Goal: Use online tool/utility: Utilize a website feature to perform a specific function

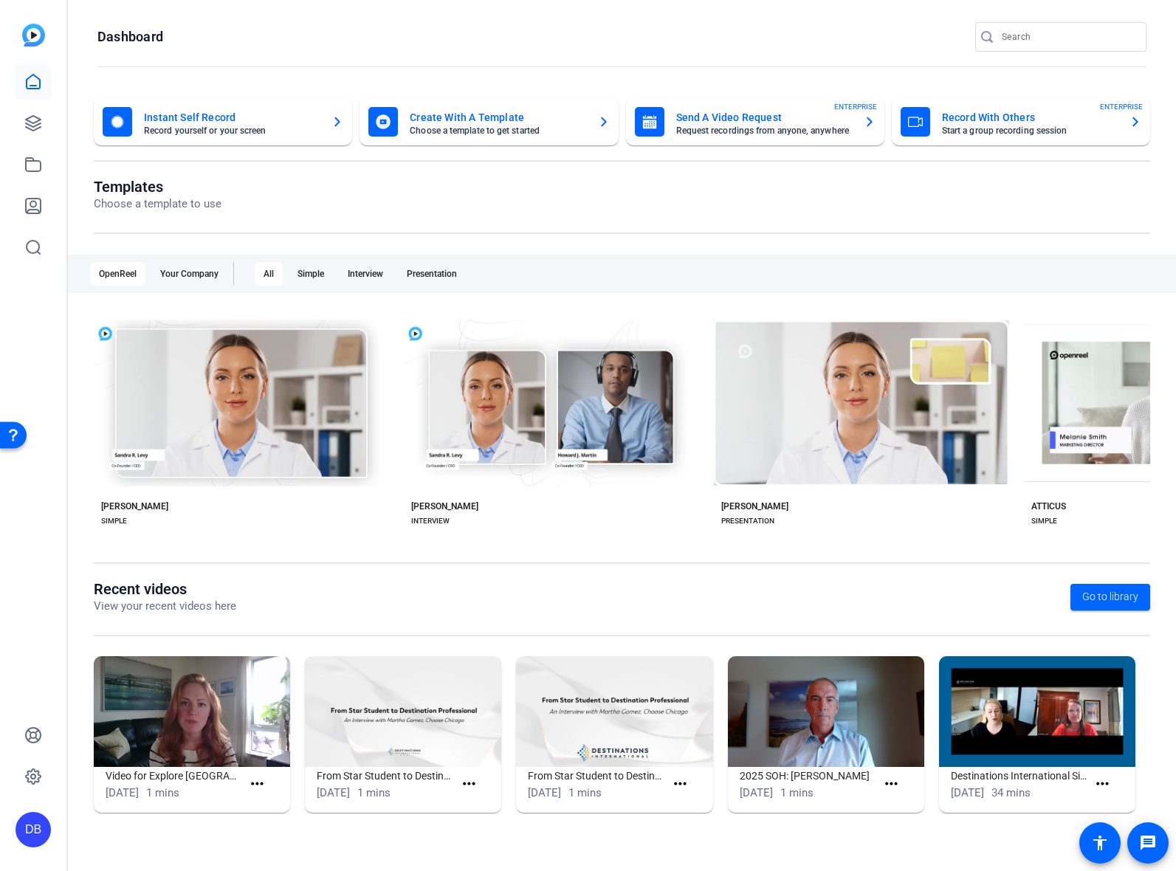
click at [377, 55] on openreel-divider-bar at bounding box center [621, 68] width 1049 height 32
click at [28, 125] on icon at bounding box center [33, 123] width 15 height 15
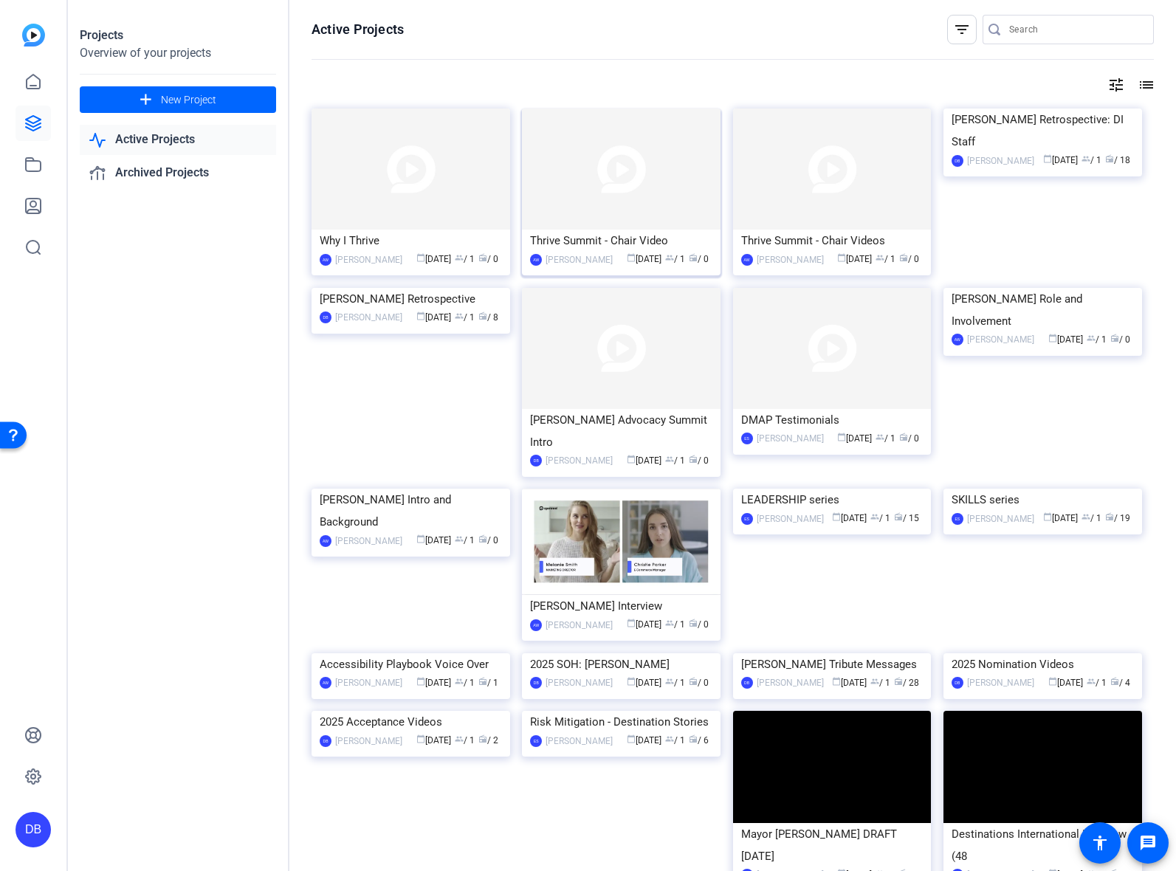
drag, startPoint x: 169, startPoint y: 341, endPoint x: 548, endPoint y: 278, distance: 384.0
click at [169, 341] on div "Projects Overview of your projects add New Project Active Projects Archived Pro…" at bounding box center [178, 435] width 221 height 871
click at [1031, 109] on img at bounding box center [1043, 109] width 199 height 0
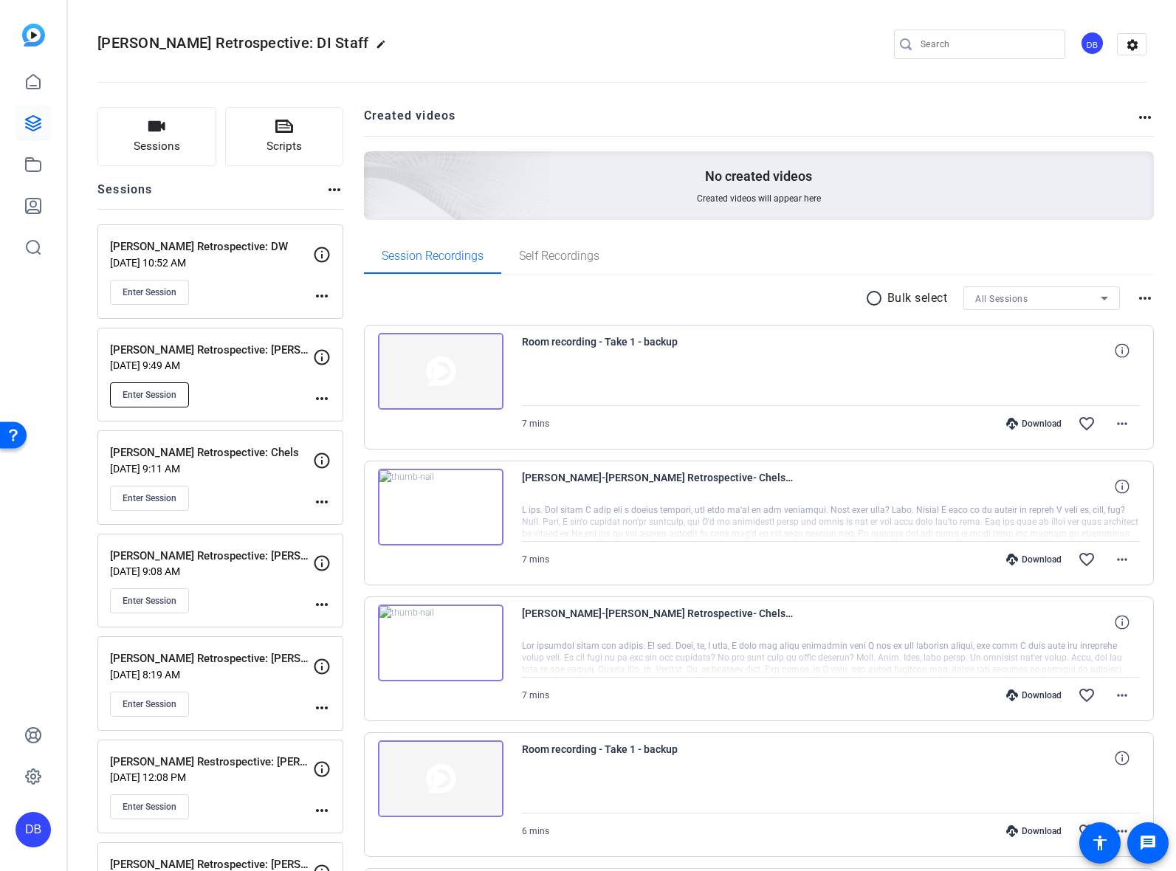
click at [156, 399] on span "Enter Session" at bounding box center [150, 395] width 54 height 12
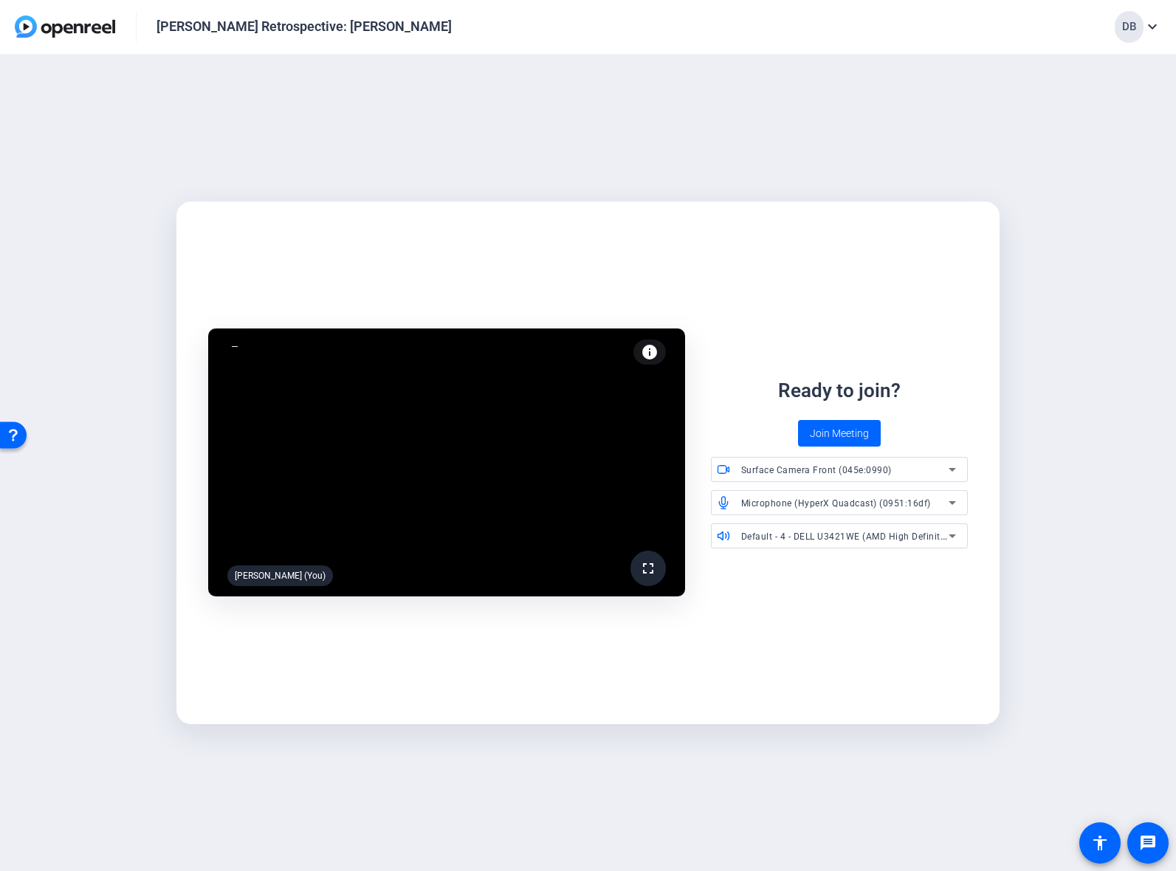
click at [910, 536] on span "Default - 4 - DELL U3421WE (AMD High Definition Audio Device)" at bounding box center [878, 536] width 275 height 12
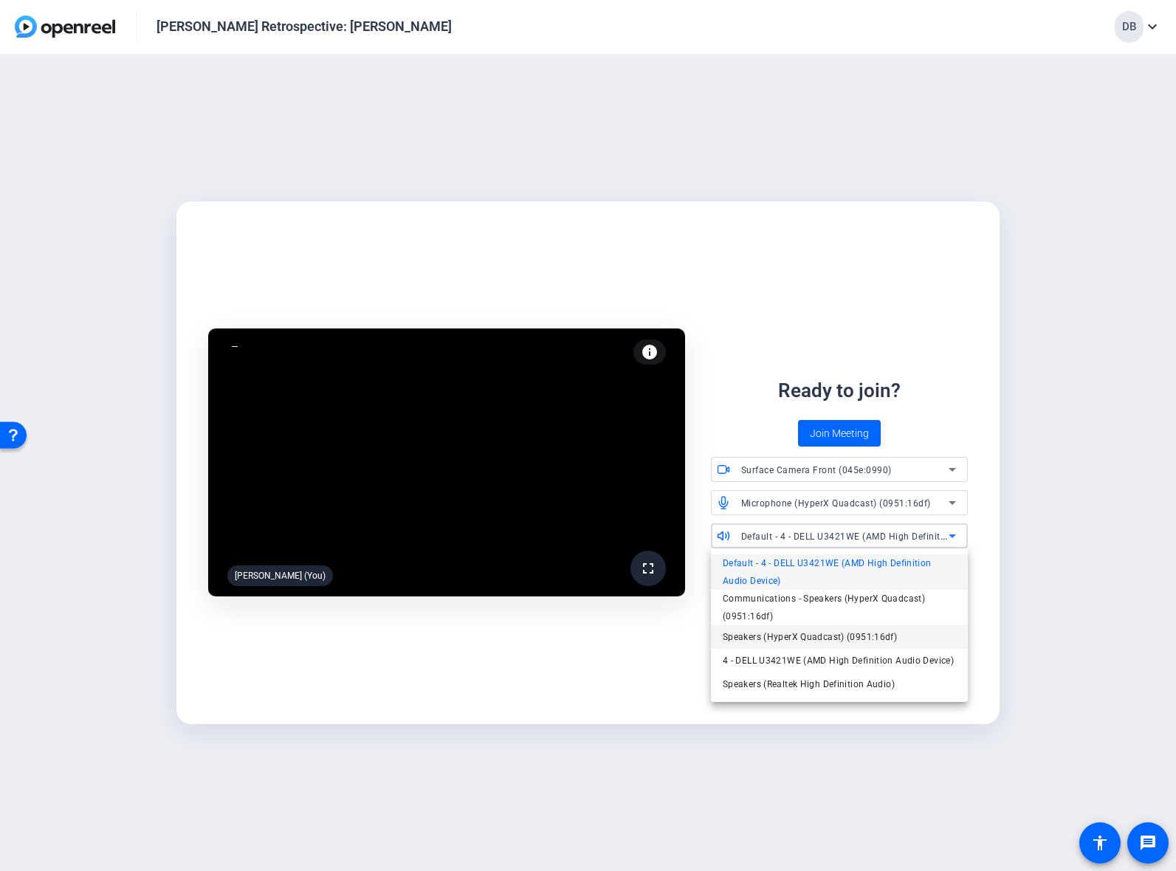
click at [839, 642] on span "Speakers (HyperX Quadcast) (0951:16df)" at bounding box center [810, 637] width 174 height 18
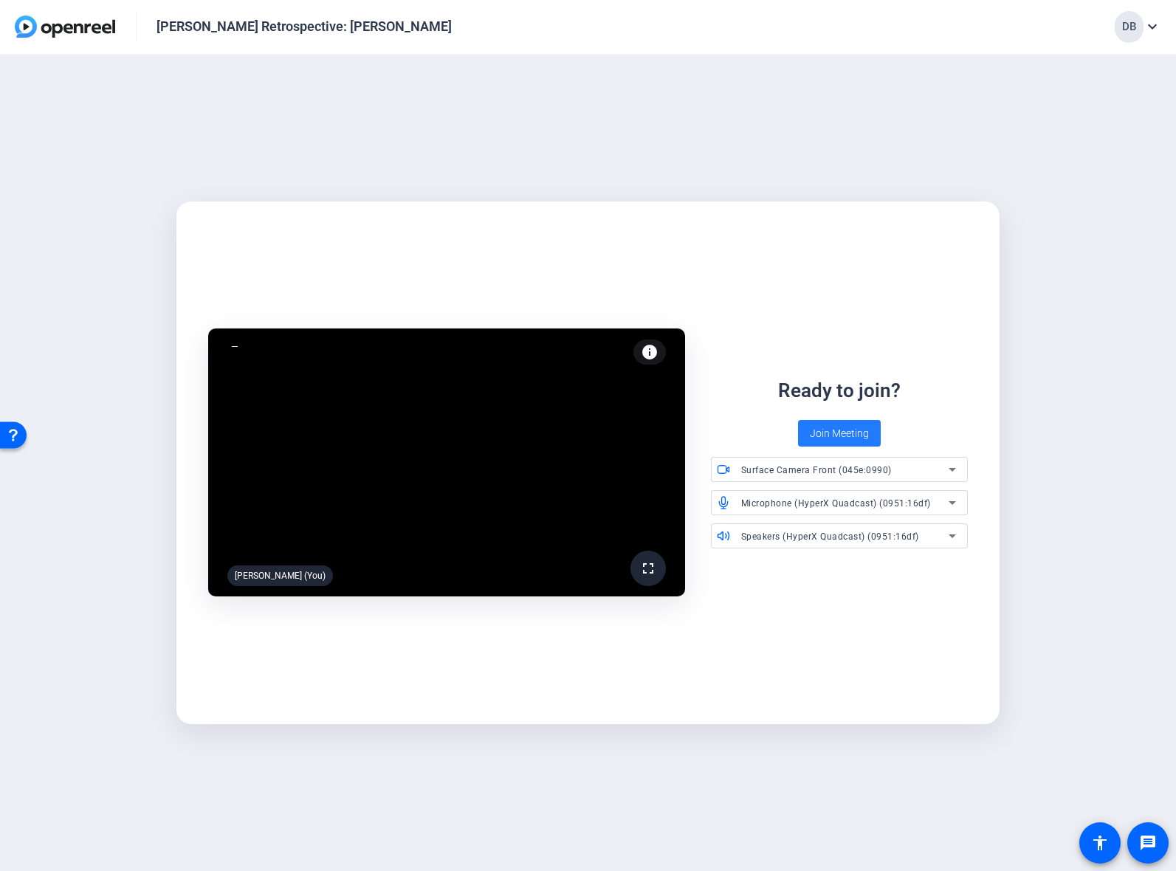
click at [840, 427] on span "Join Meeting" at bounding box center [839, 434] width 59 height 16
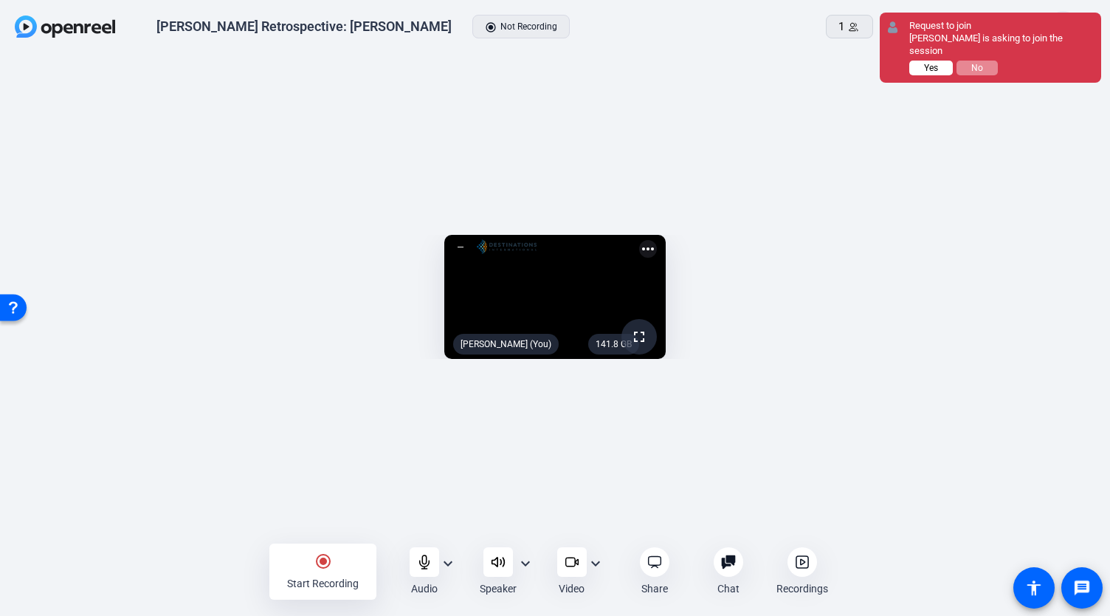
click at [932, 63] on span "Yes" at bounding box center [931, 68] width 14 height 10
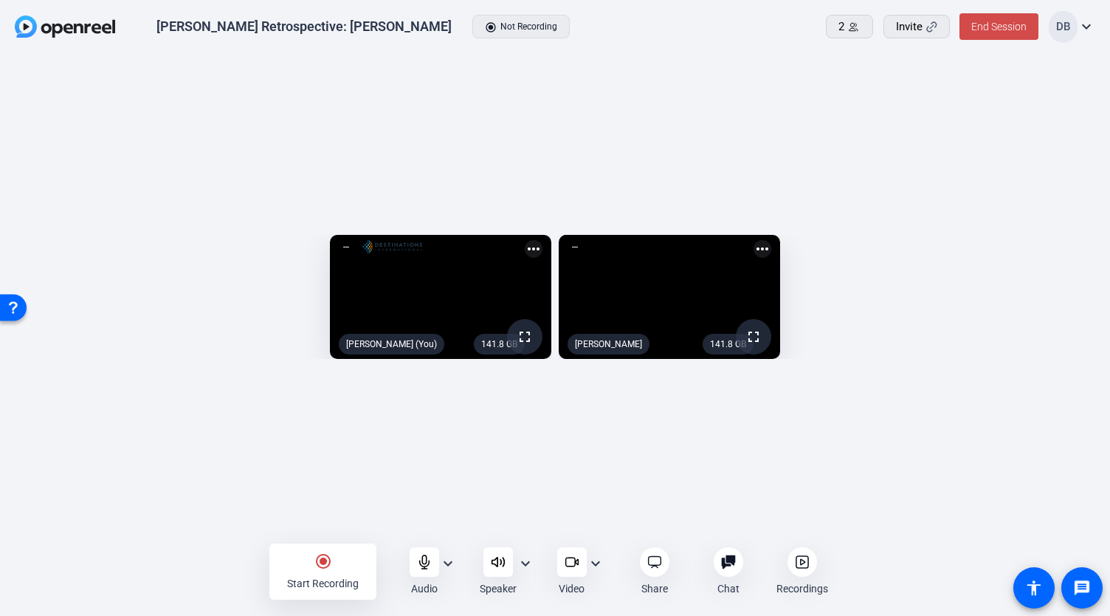
click at [998, 18] on span at bounding box center [999, 26] width 79 height 35
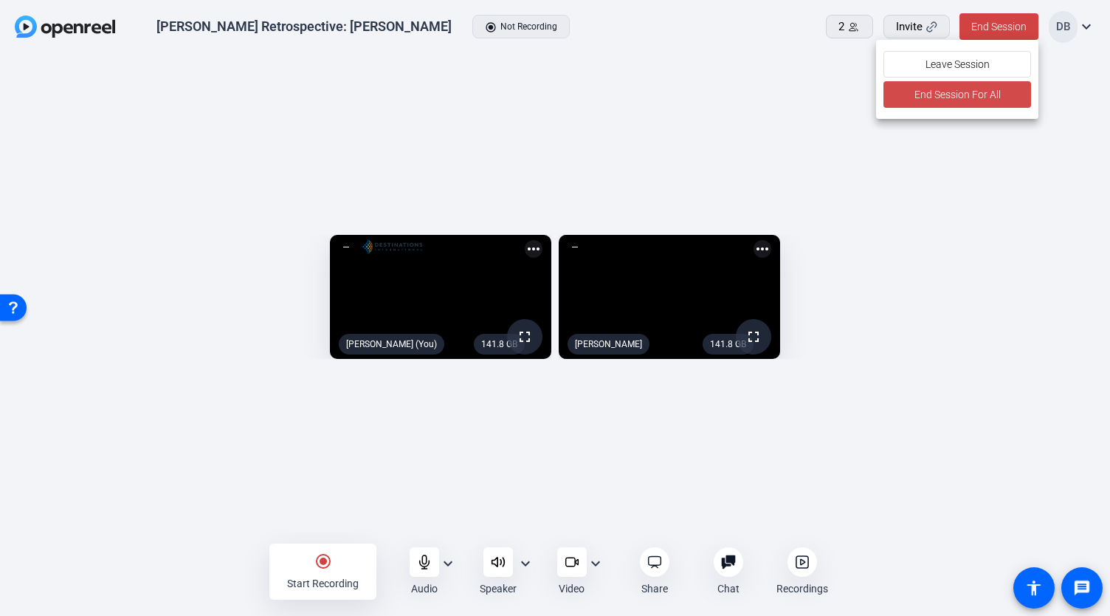
click at [955, 101] on span "End Session For All" at bounding box center [957, 95] width 86 height 18
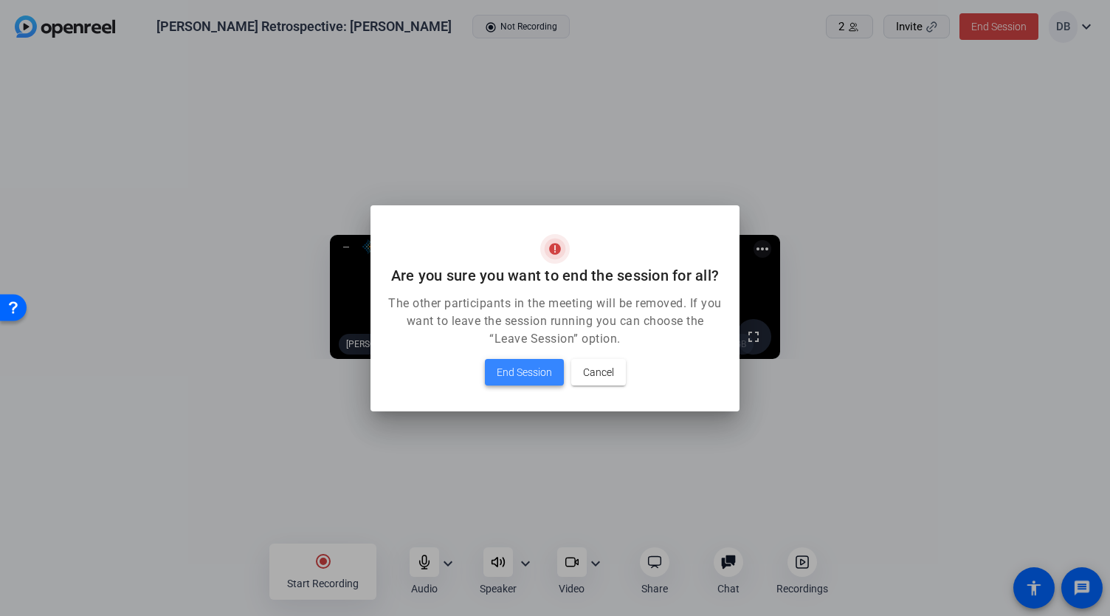
click at [526, 364] on span "End Session" at bounding box center [524, 372] width 55 height 18
